Goal: Information Seeking & Learning: Learn about a topic

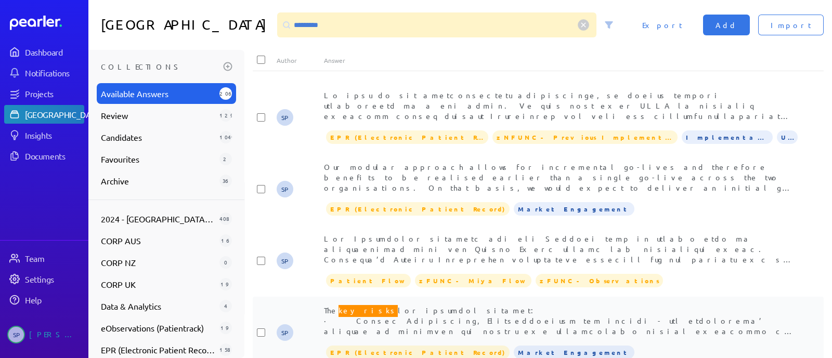
scroll to position [130, 0]
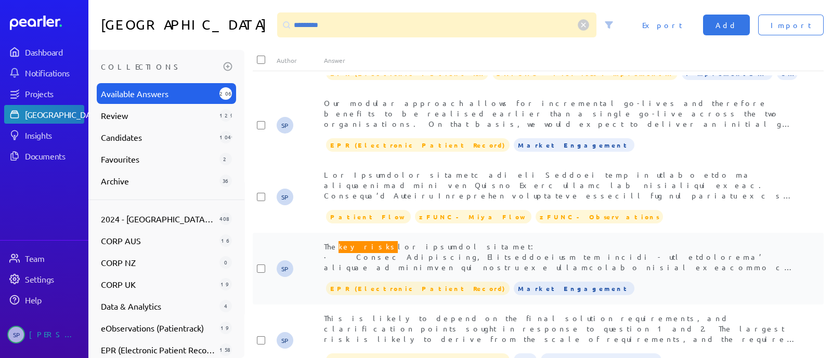
click at [525, 256] on span "The key risks" at bounding box center [561, 355] width 475 height 230
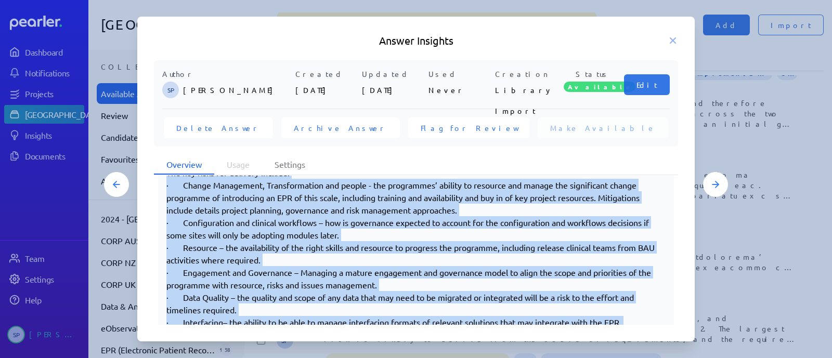
scroll to position [284, 0]
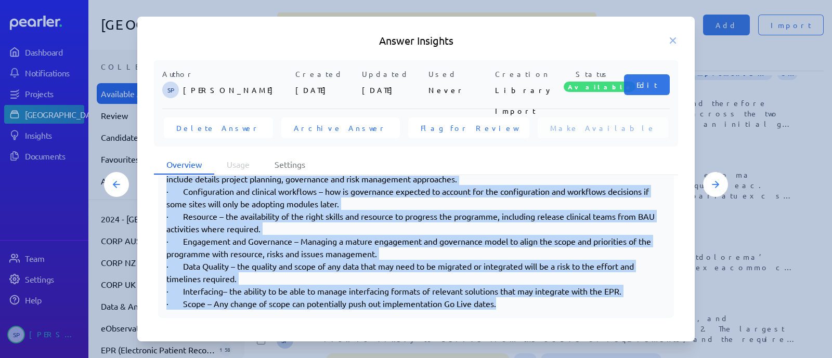
drag, startPoint x: 166, startPoint y: 292, endPoint x: 558, endPoint y: 310, distance: 391.6
click at [558, 310] on div "The key risks for delivery include: · Change Management, Transformation and peo…" at bounding box center [416, 222] width 516 height 191
copy div "Lor ips dolor sit ametcons adipisc: · Elitse Doeiusmodt, Incididuntutla etd mag…"
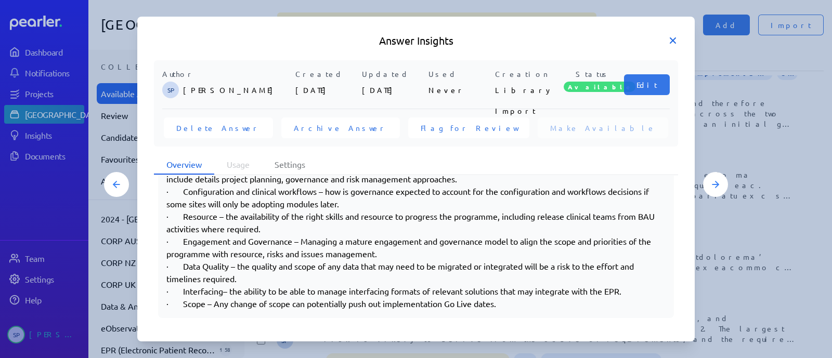
click at [673, 42] on icon at bounding box center [673, 40] width 10 height 10
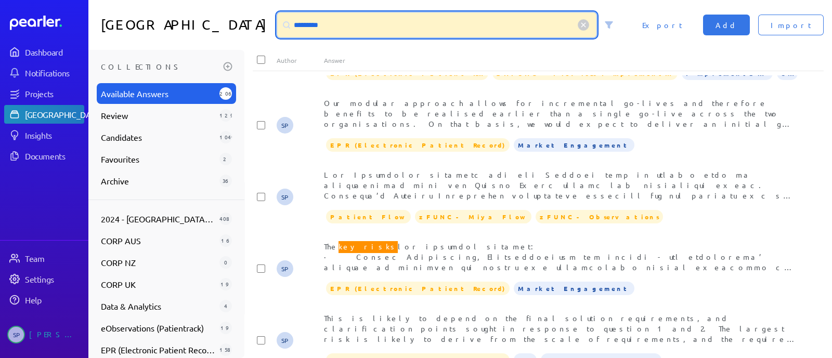
drag, startPoint x: 392, startPoint y: 25, endPoint x: 281, endPoint y: 27, distance: 110.8
click at [281, 27] on div "*********" at bounding box center [436, 24] width 319 height 25
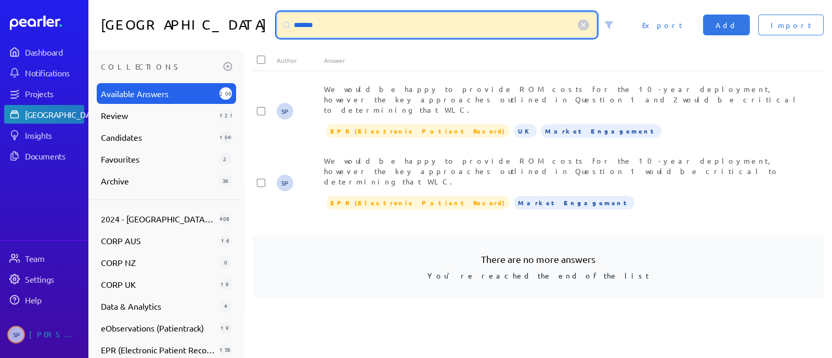
scroll to position [0, 0]
drag, startPoint x: 346, startPoint y: 21, endPoint x: 276, endPoint y: 17, distance: 69.8
click at [276, 17] on div "*******" at bounding box center [449, 24] width 353 height 25
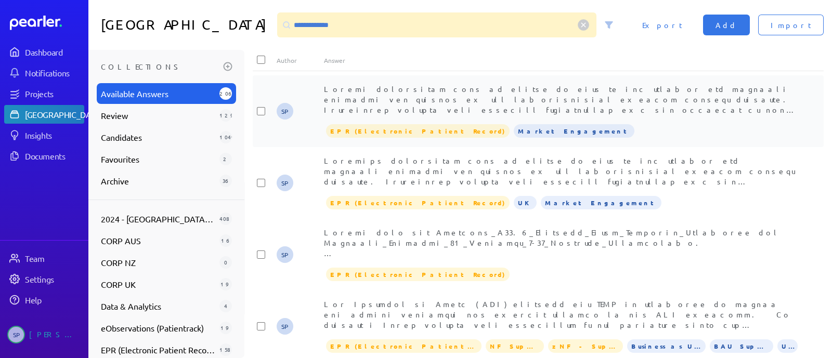
click at [509, 94] on div at bounding box center [562, 99] width 476 height 31
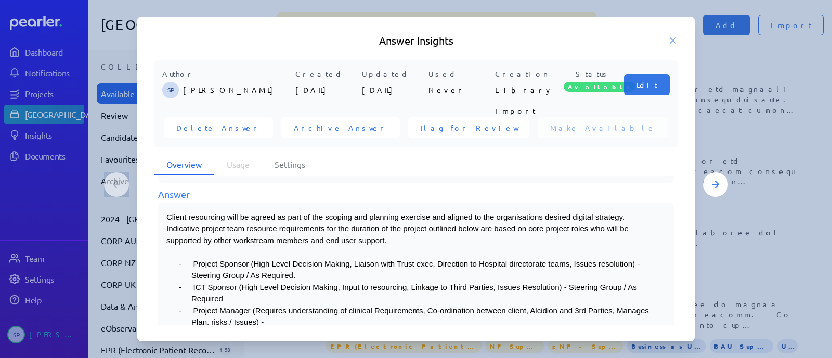
scroll to position [130, 0]
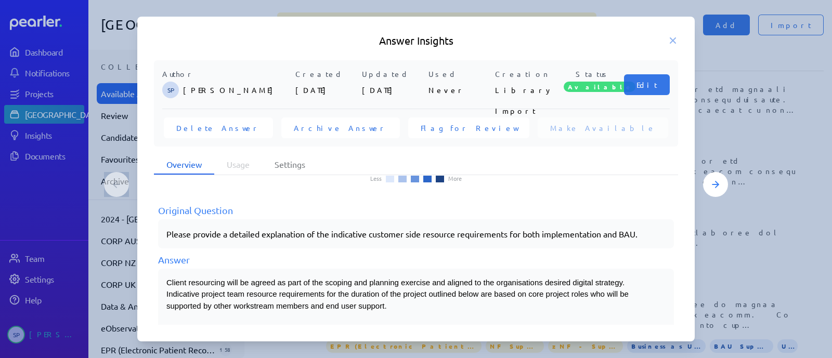
click at [169, 278] on span "Client resourcing will be agreed as part of the scoping and planning exercise a…" at bounding box center [397, 294] width 462 height 32
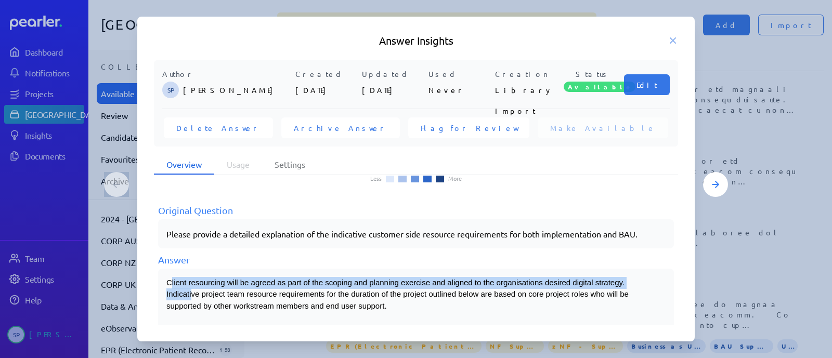
drag, startPoint x: 170, startPoint y: 279, endPoint x: 191, endPoint y: 287, distance: 22.7
click at [191, 287] on p "Client resourcing will be agreed as part of the scoping and planning exercise a…" at bounding box center [410, 294] width 488 height 35
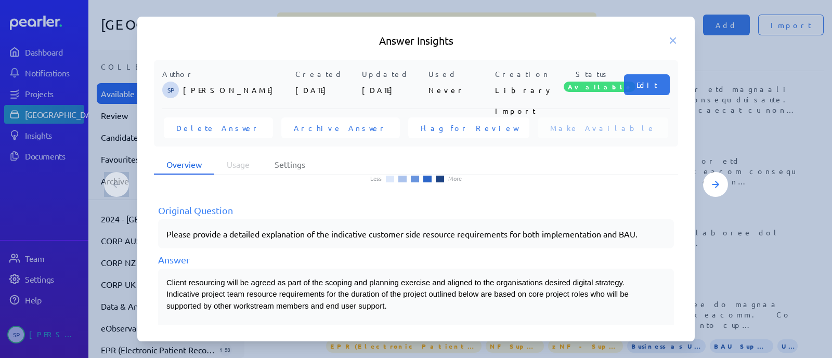
click at [166, 278] on span "Client resourcing will be agreed as part of the scoping and planning exercise a…" at bounding box center [397, 294] width 462 height 32
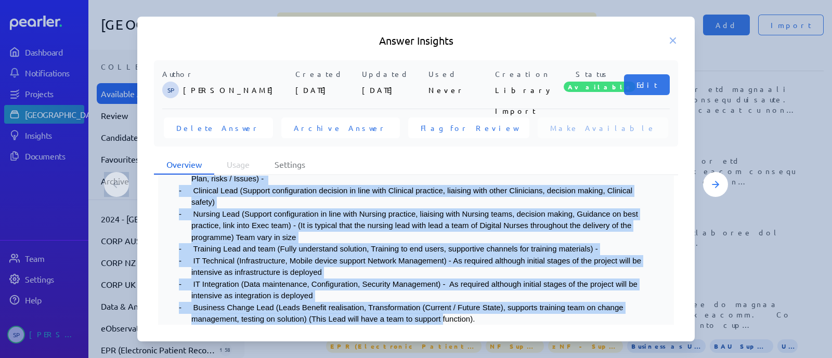
scroll to position [355, 0]
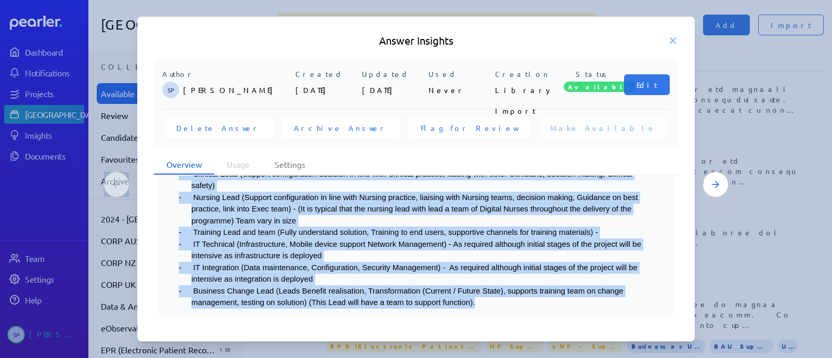
drag, startPoint x: 166, startPoint y: 279, endPoint x: 547, endPoint y: 310, distance: 382.0
click at [547, 310] on div "Client resourcing will be agreed as part of the scoping and planning exercise a…" at bounding box center [416, 180] width 516 height 274
copy div "Loremi dolorsitam cons ad elitse do eius te inc utlabor etd magnaali enimadmi v…"
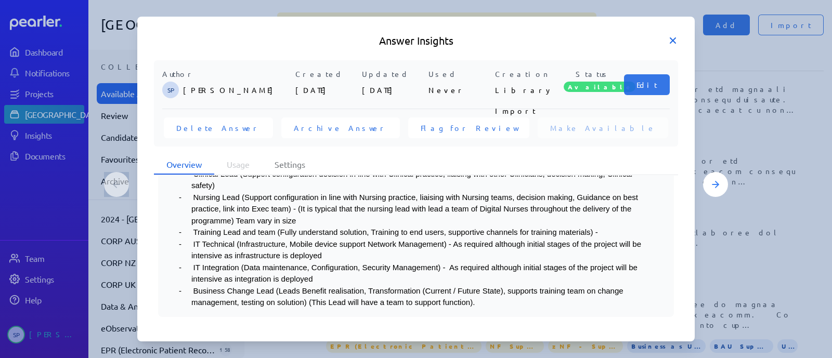
click at [673, 40] on icon at bounding box center [673, 40] width 5 height 5
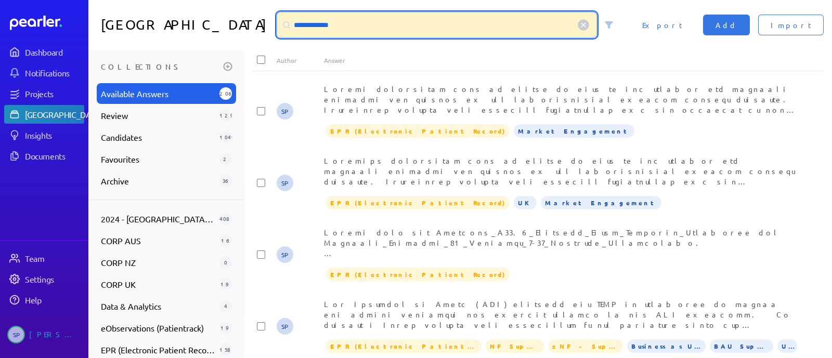
drag, startPoint x: 381, startPoint y: 27, endPoint x: 273, endPoint y: 27, distance: 107.7
click at [273, 27] on div "**********" at bounding box center [460, 25] width 744 height 50
paste input "**********"
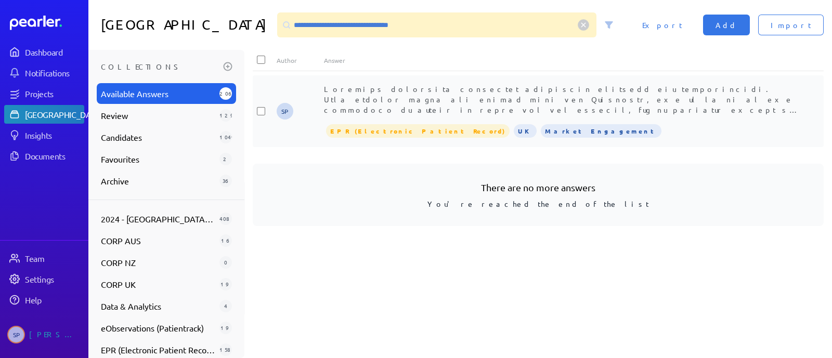
click at [569, 95] on span at bounding box center [561, 218] width 475 height 269
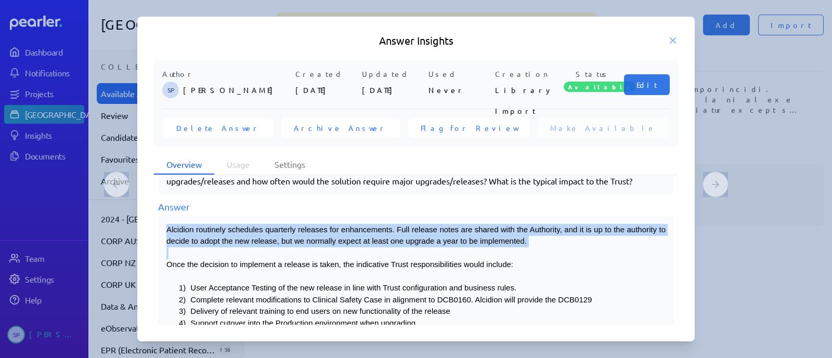
scroll to position [298, 0]
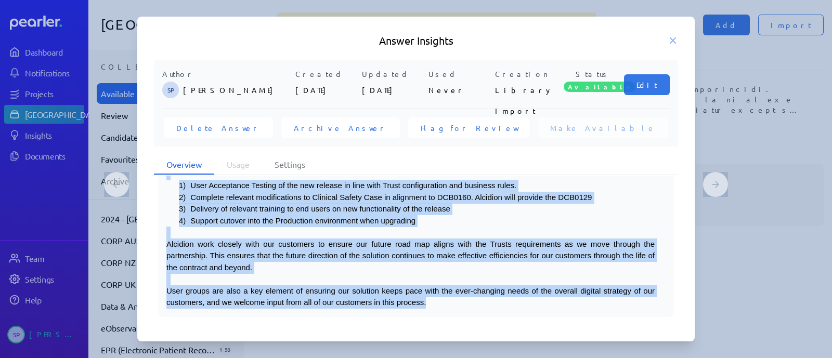
drag, startPoint x: 166, startPoint y: 227, endPoint x: 480, endPoint y: 311, distance: 324.7
click at [480, 311] on div "Alcidion routinely schedules quarterly releases for enhancements. Full release …" at bounding box center [416, 215] width 516 height 204
copy div "Loremips dolorsita consectet adipiscin elitsedd eiu temporincidi. Utla etdolor …"
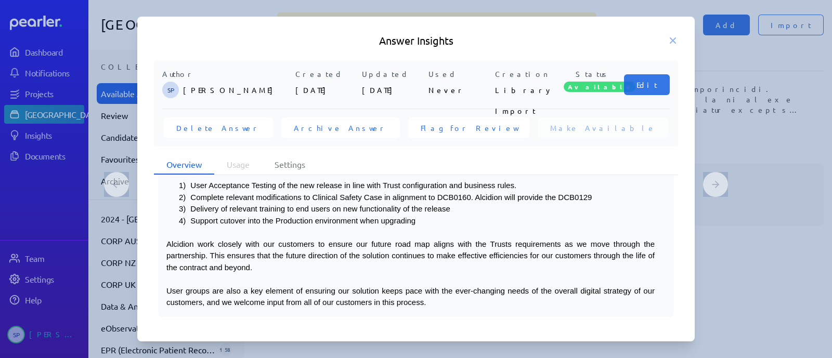
click at [673, 43] on icon at bounding box center [673, 40] width 10 height 10
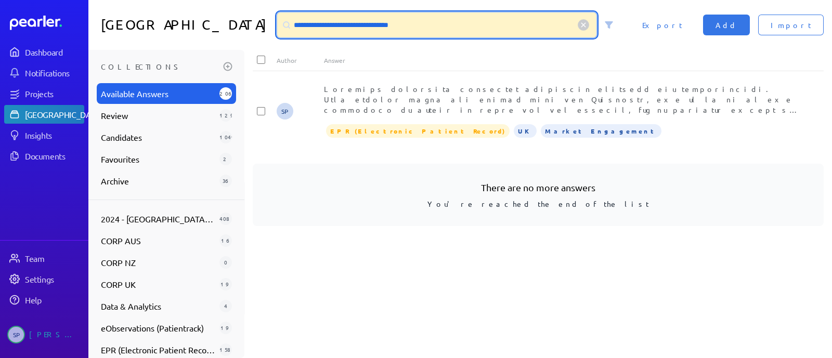
drag, startPoint x: 460, startPoint y: 27, endPoint x: 244, endPoint y: 24, distance: 215.9
click at [243, 28] on div "**********" at bounding box center [460, 25] width 744 height 50
paste input
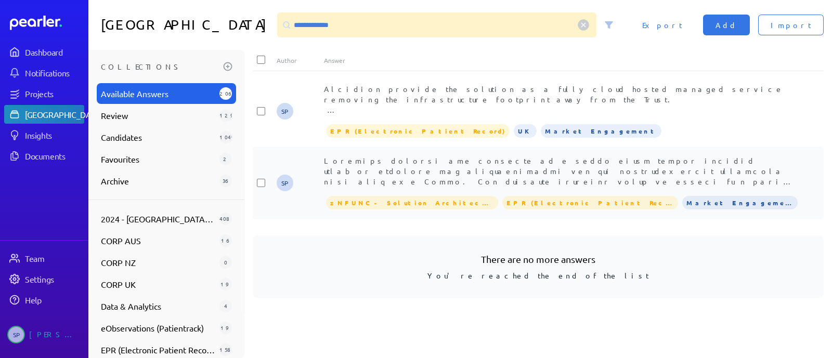
click at [563, 170] on span at bounding box center [561, 348] width 474 height 384
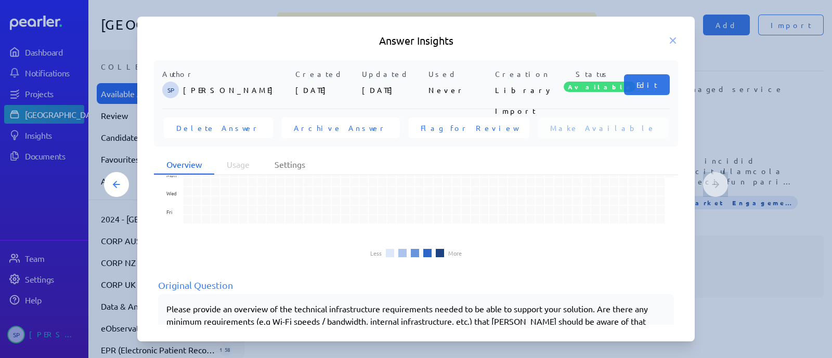
scroll to position [130, 0]
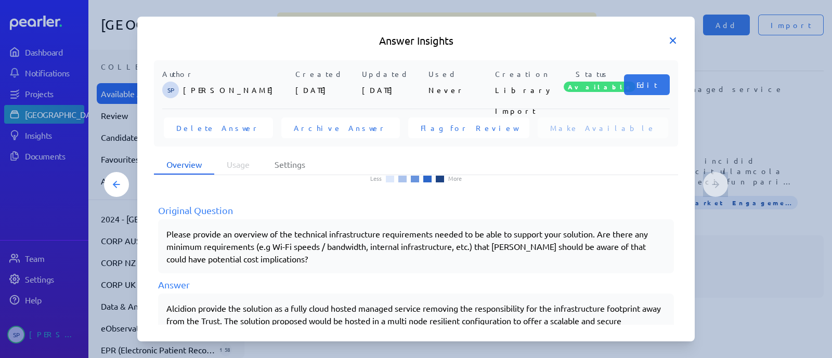
click at [672, 39] on icon at bounding box center [673, 40] width 5 height 5
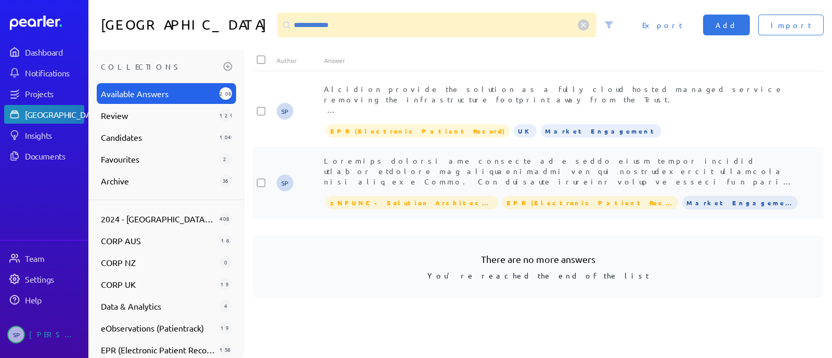
click at [514, 171] on span at bounding box center [561, 348] width 474 height 384
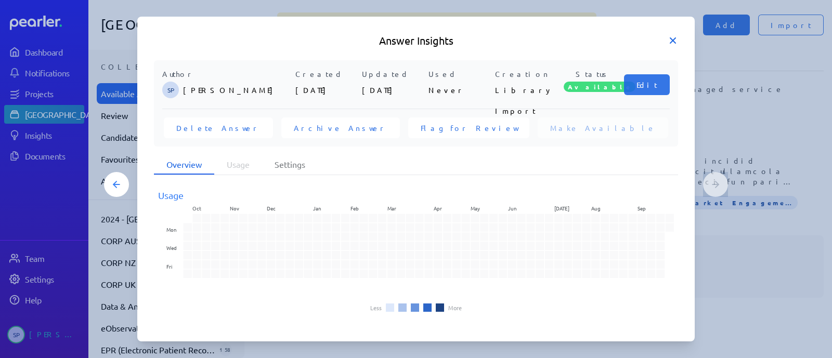
click at [675, 38] on icon at bounding box center [673, 40] width 5 height 5
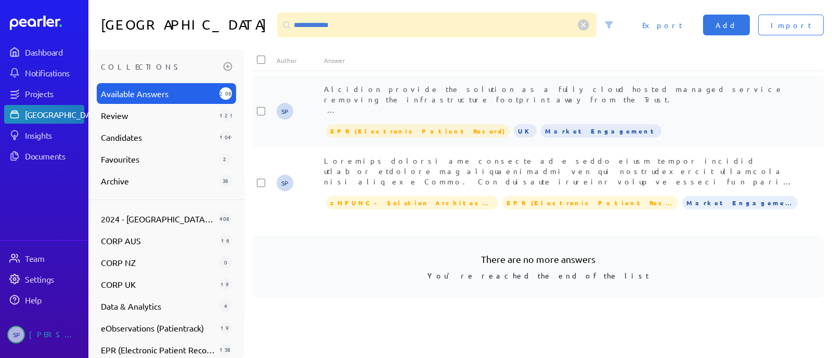
click at [506, 101] on div "Alcidion provide the solution as a fully cloud hosted managed service removing …" at bounding box center [562, 99] width 476 height 31
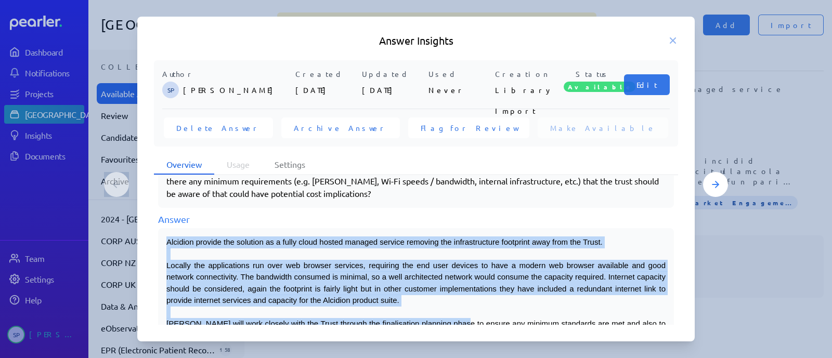
scroll to position [239, 0]
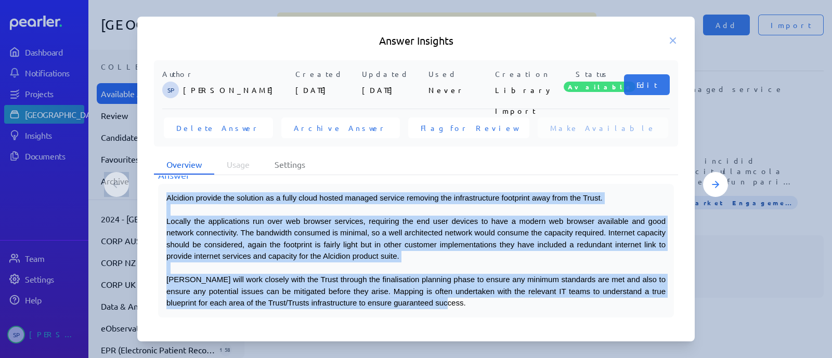
drag, startPoint x: 167, startPoint y: 238, endPoint x: 509, endPoint y: 300, distance: 347.3
click at [509, 300] on div "Alcidion provide the solution as a fully cloud hosted managed service removing …" at bounding box center [415, 250] width 499 height 117
copy div "Alcidion provide the solution as a fully cloud hosted managed service removing …"
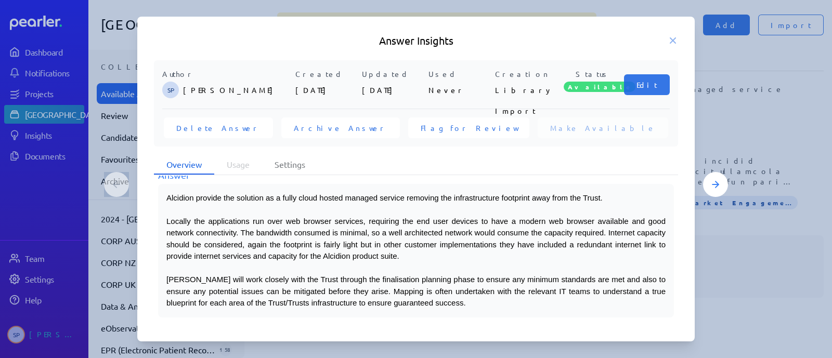
click at [674, 37] on icon at bounding box center [673, 40] width 10 height 10
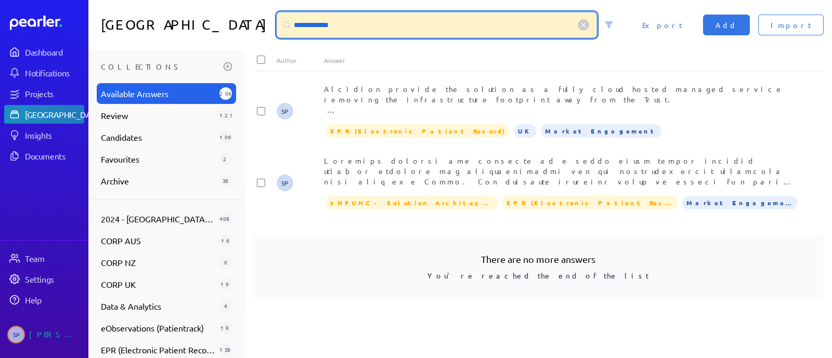
drag, startPoint x: 414, startPoint y: 27, endPoint x: 272, endPoint y: 23, distance: 142.6
click at [271, 27] on div "**********" at bounding box center [460, 25] width 744 height 50
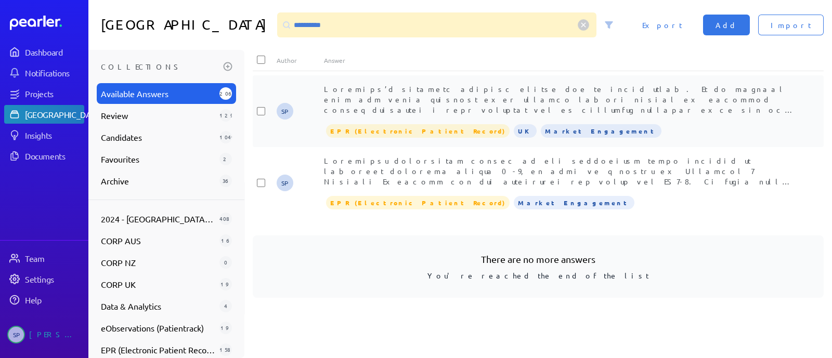
click at [565, 91] on span at bounding box center [559, 260] width 471 height 353
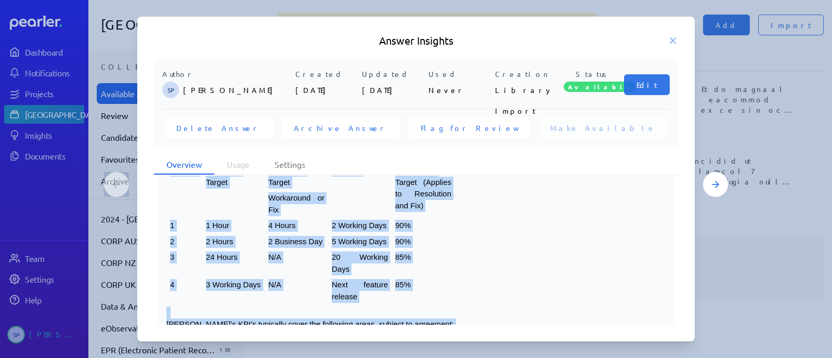
scroll to position [440, 0]
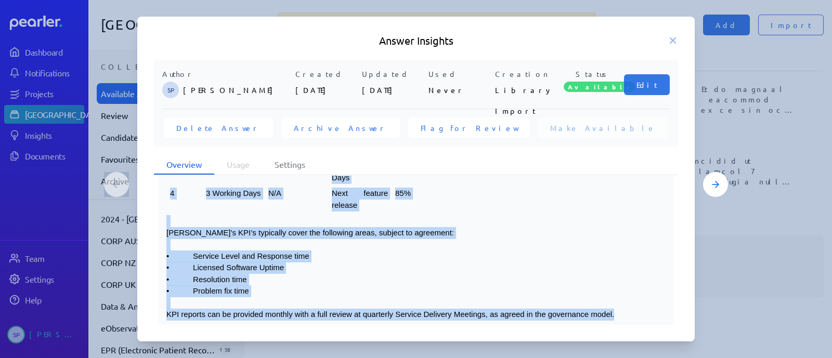
drag, startPoint x: 168, startPoint y: 214, endPoint x: 656, endPoint y: 298, distance: 495.0
click at [656, 298] on div "[PERSON_NAME]’s standard service levels can be found below. It is assumed that …" at bounding box center [416, 143] width 516 height 371
copy div "Loremips’d sitametc adipisc elitse doe te incid utlab. Et do magnaal enim adm v…"
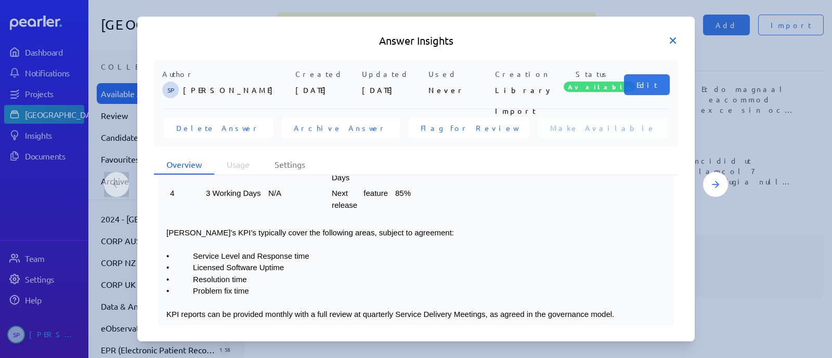
click at [674, 39] on icon at bounding box center [673, 40] width 10 height 10
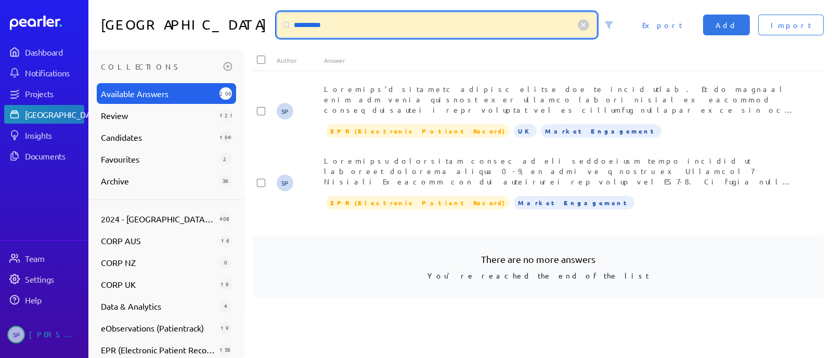
drag, startPoint x: 414, startPoint y: 24, endPoint x: 256, endPoint y: 20, distance: 157.7
click at [254, 23] on div "**********" at bounding box center [460, 25] width 744 height 50
paste input "**********"
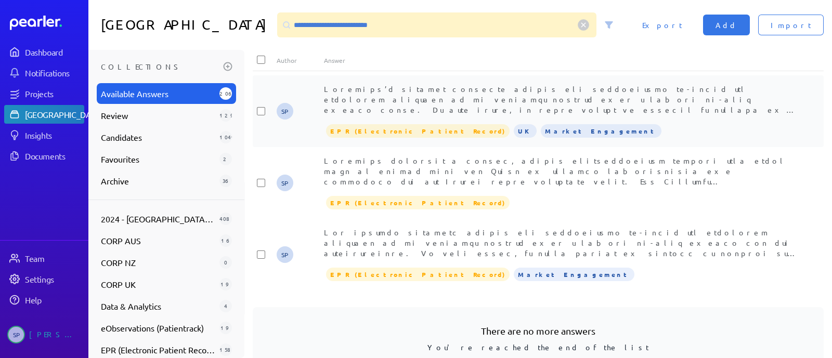
click at [627, 98] on span at bounding box center [560, 192] width 472 height 217
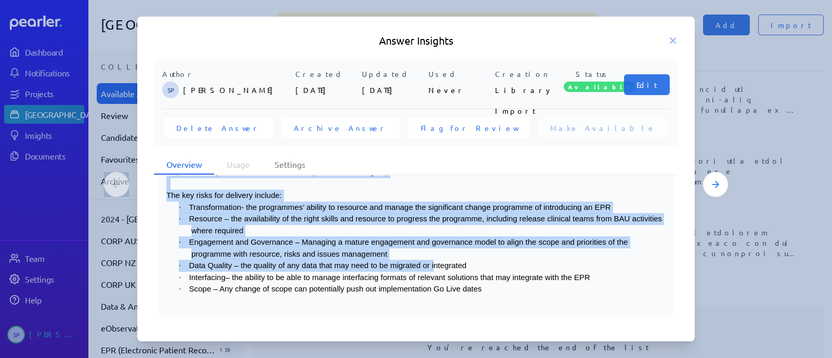
scroll to position [267, 0]
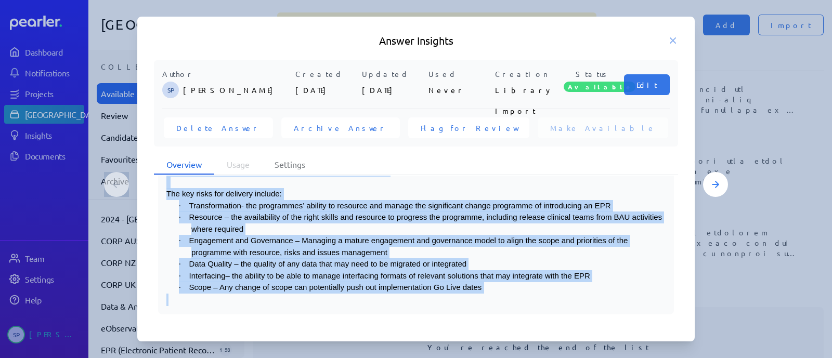
drag, startPoint x: 166, startPoint y: 214, endPoint x: 567, endPoint y: 292, distance: 408.2
click at [567, 293] on div "[PERSON_NAME]’s modular approach allows for incremental go-lives and therefore …" at bounding box center [415, 222] width 499 height 167
copy div "Loremips’d sitamet consecte adipis eli seddoeiusmo te-incid utl etdolorem aliqu…"
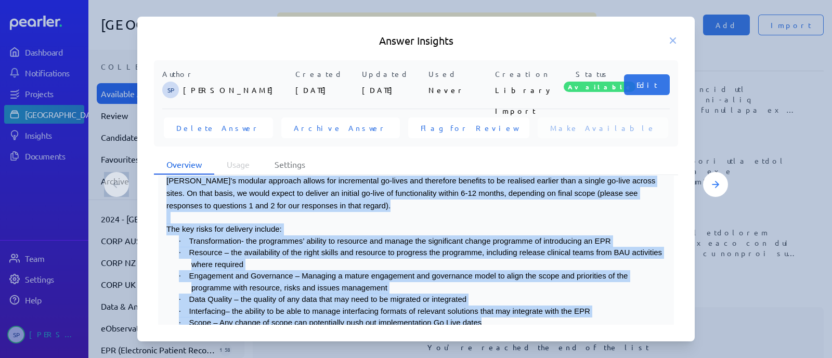
scroll to position [202, 0]
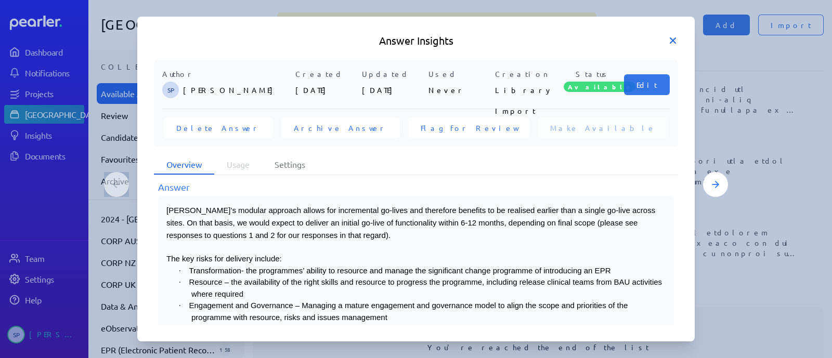
click at [675, 37] on icon at bounding box center [673, 40] width 10 height 10
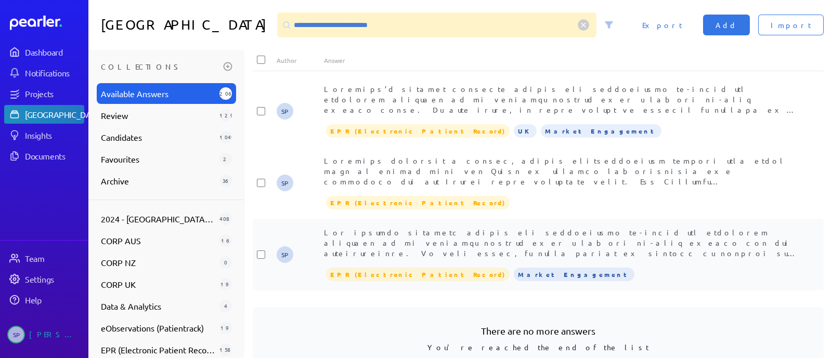
click at [502, 243] on span at bounding box center [560, 342] width 473 height 228
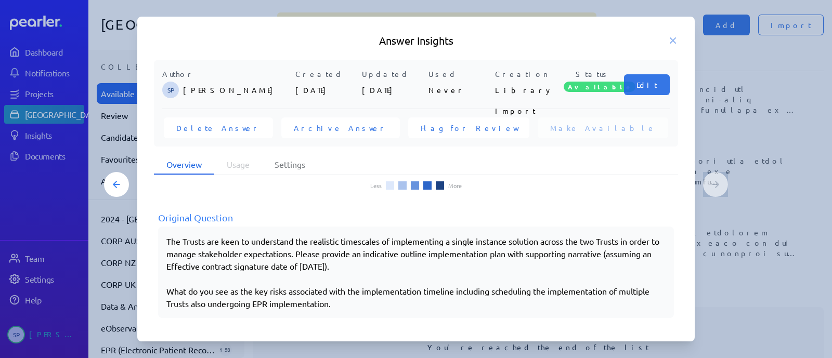
scroll to position [57, 0]
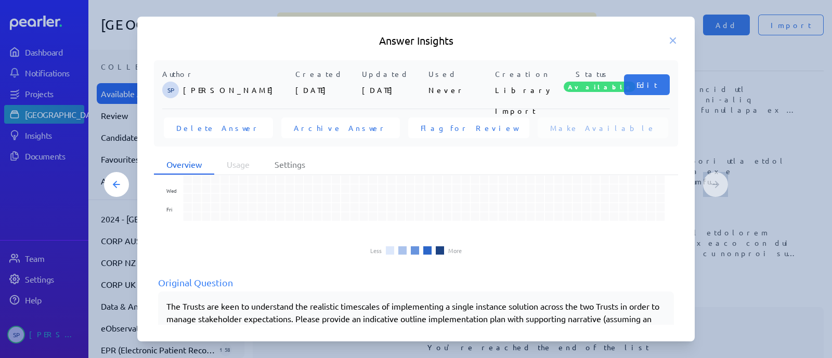
click at [672, 34] on h5 "Answer Insights" at bounding box center [416, 40] width 524 height 15
click at [671, 43] on icon at bounding box center [673, 40] width 5 height 5
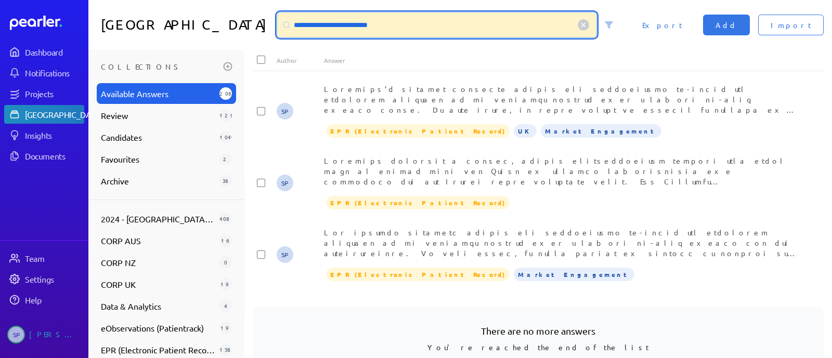
drag, startPoint x: 399, startPoint y: 29, endPoint x: 284, endPoint y: 32, distance: 115.5
click at [284, 32] on div "**********" at bounding box center [436, 24] width 319 height 25
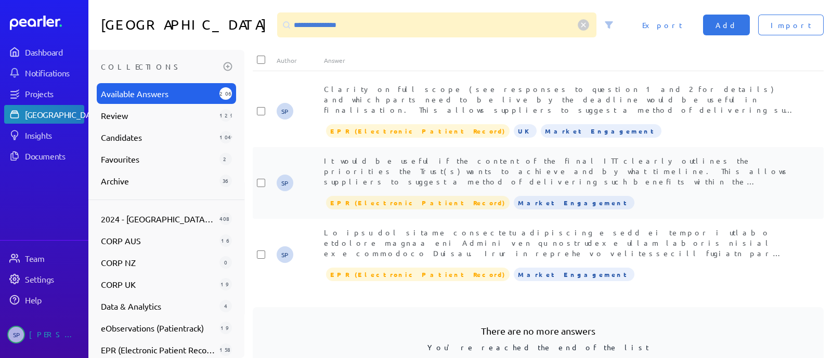
click at [534, 163] on span "It would be useful if the content of the final ITT clearly outlines the priorit…" at bounding box center [557, 176] width 466 height 41
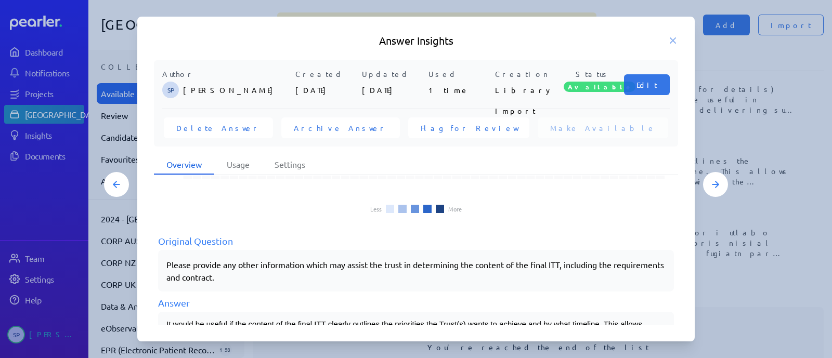
scroll to position [127, 0]
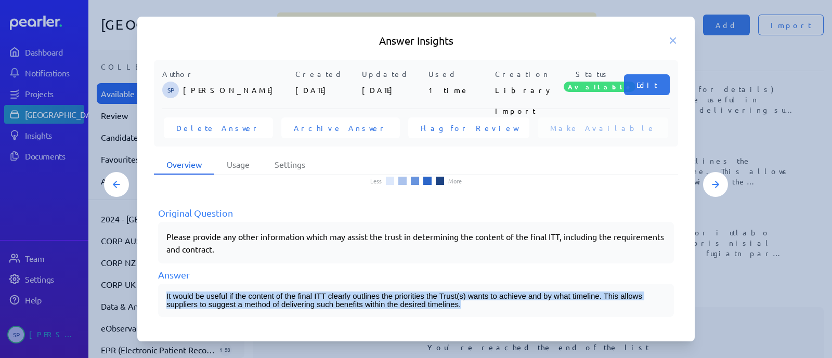
drag, startPoint x: 466, startPoint y: 300, endPoint x: 151, endPoint y: 285, distance: 314.5
click at [151, 285] on div "Author SP [PERSON_NAME] Created [DATE] Updated [DATE] Used 1 time Creation Libr…" at bounding box center [416, 193] width 558 height 266
copy span "It would be useful if the content of the final ITT clearly outlines the priorit…"
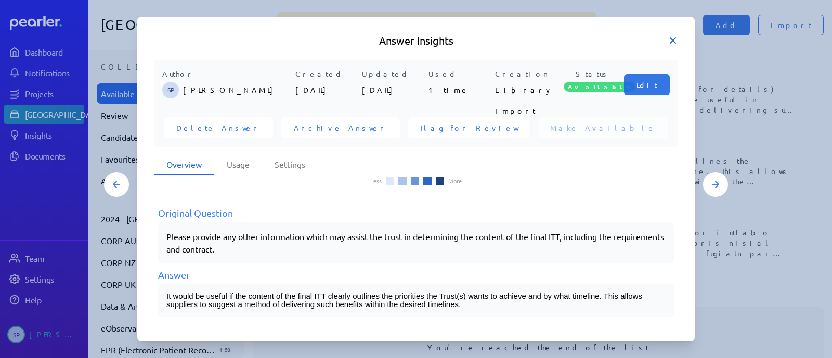
click at [673, 35] on icon at bounding box center [673, 40] width 10 height 10
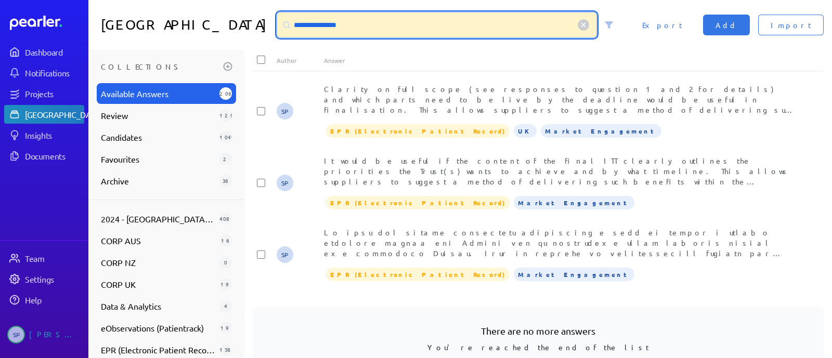
drag, startPoint x: 437, startPoint y: 23, endPoint x: 276, endPoint y: 19, distance: 161.3
click at [275, 22] on div "**********" at bounding box center [449, 24] width 353 height 25
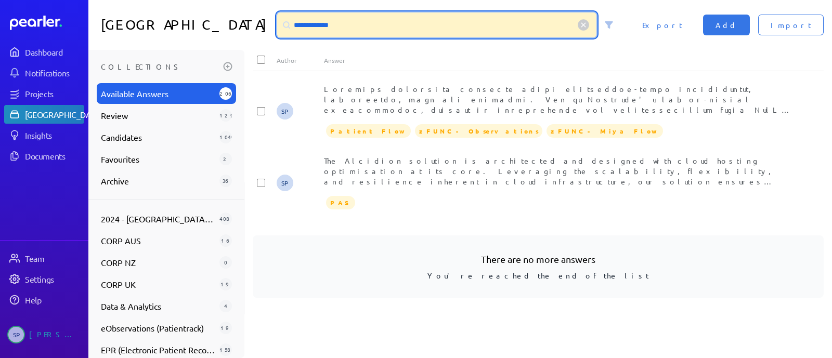
drag, startPoint x: 352, startPoint y: 32, endPoint x: 286, endPoint y: 32, distance: 66.1
click at [286, 32] on div "**********" at bounding box center [436, 24] width 319 height 25
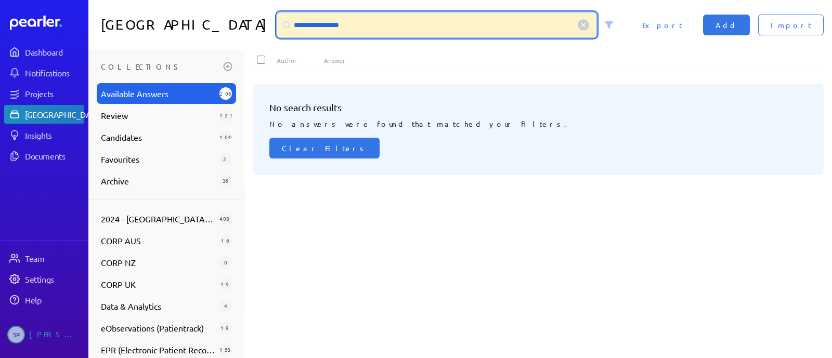
drag, startPoint x: 368, startPoint y: 21, endPoint x: 274, endPoint y: 21, distance: 94.7
click at [275, 23] on div "**********" at bounding box center [449, 24] width 353 height 25
paste input "*******"
drag, startPoint x: 393, startPoint y: 25, endPoint x: 269, endPoint y: 27, distance: 124.3
click at [269, 27] on div "**********" at bounding box center [460, 25] width 744 height 50
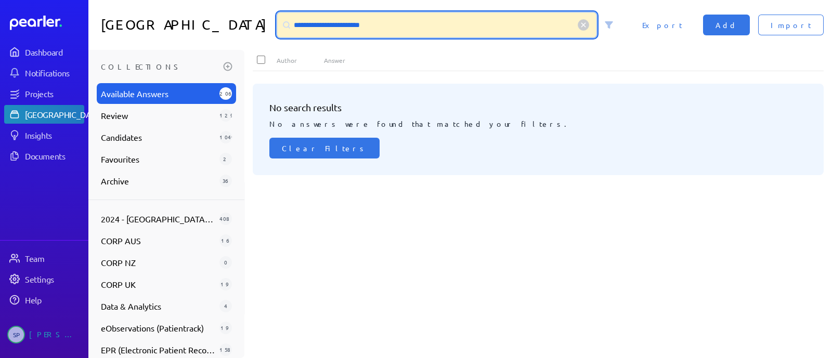
paste input
drag, startPoint x: 372, startPoint y: 19, endPoint x: 274, endPoint y: 20, distance: 97.8
click at [270, 20] on div "**********" at bounding box center [460, 25] width 744 height 50
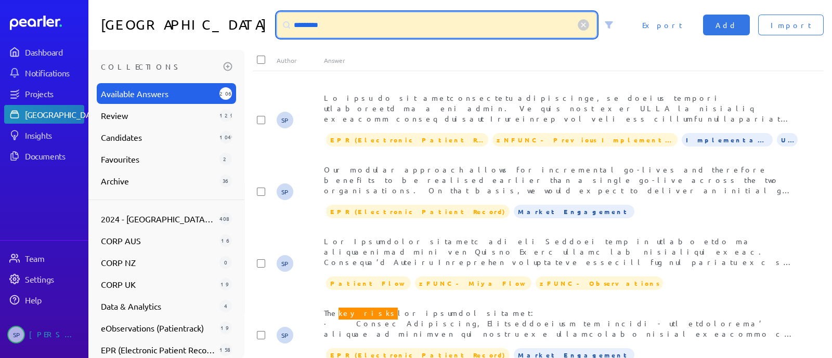
scroll to position [0, 0]
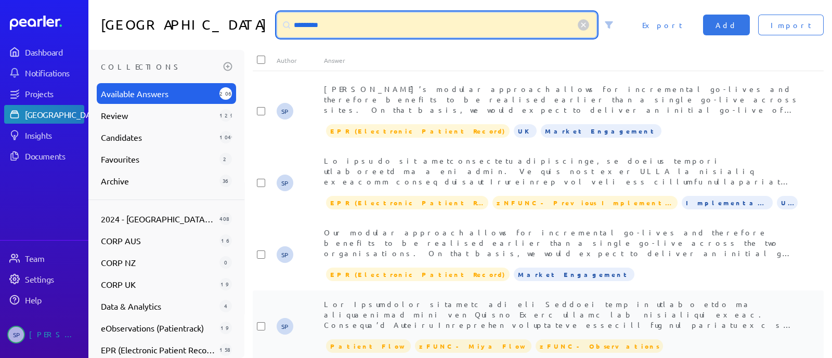
type input "*********"
